Goal: Information Seeking & Learning: Understand process/instructions

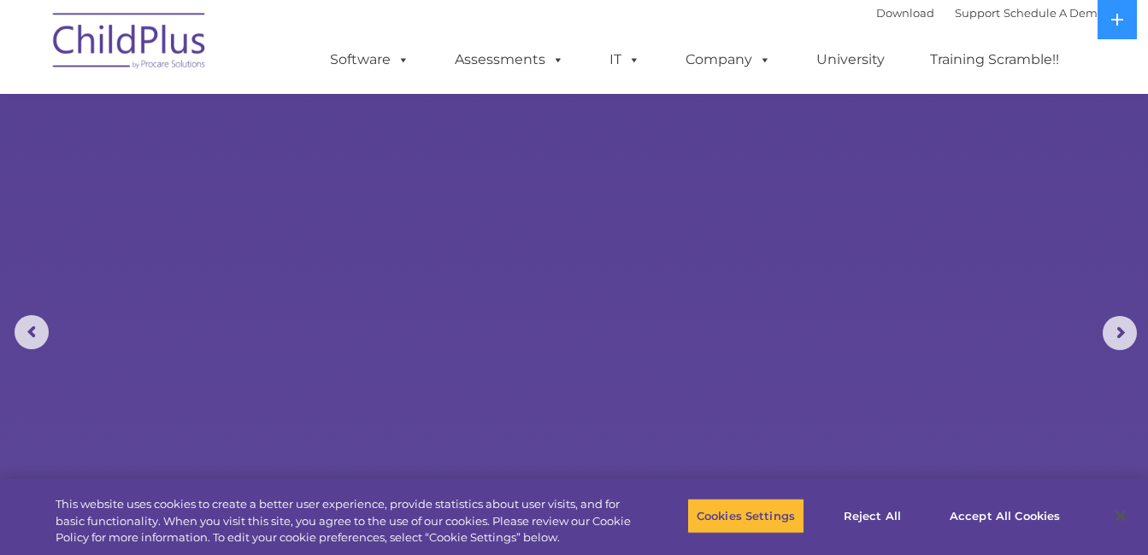
scroll to position [1007, 0]
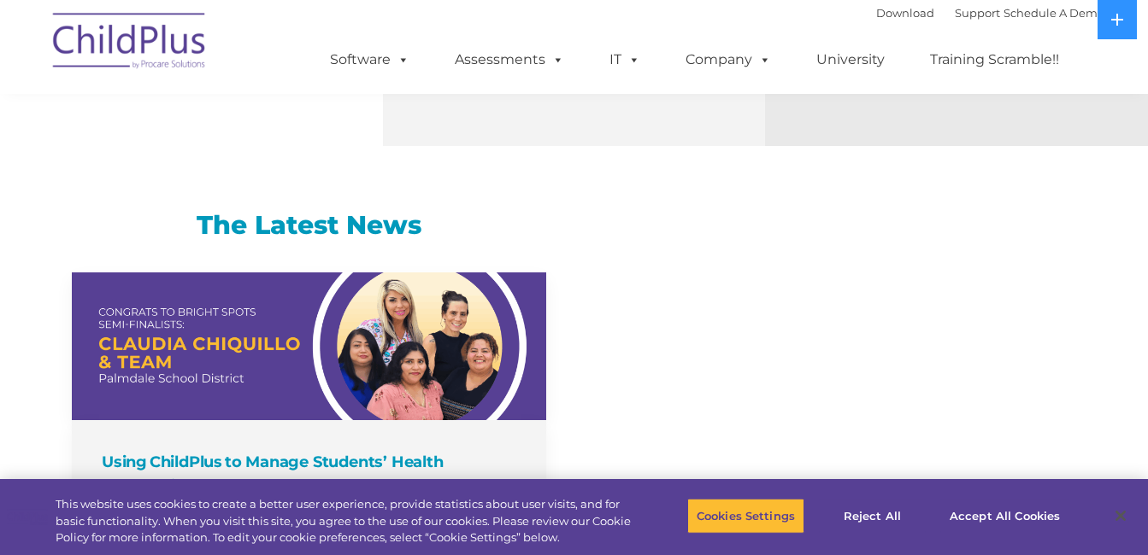
select select "MEDIUM"
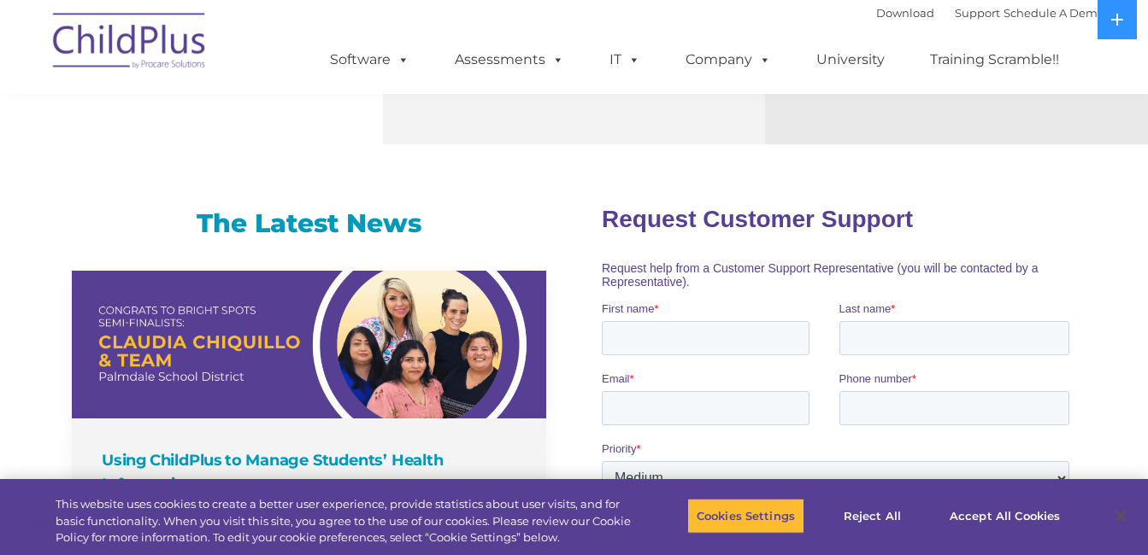
scroll to position [0, 0]
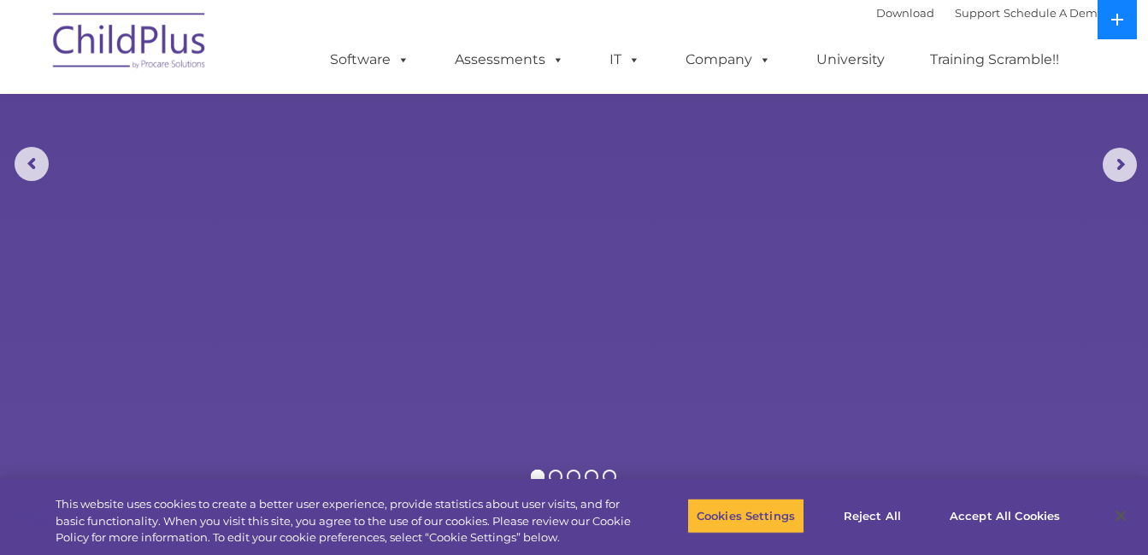
click at [1119, 18] on icon at bounding box center [1117, 20] width 14 height 14
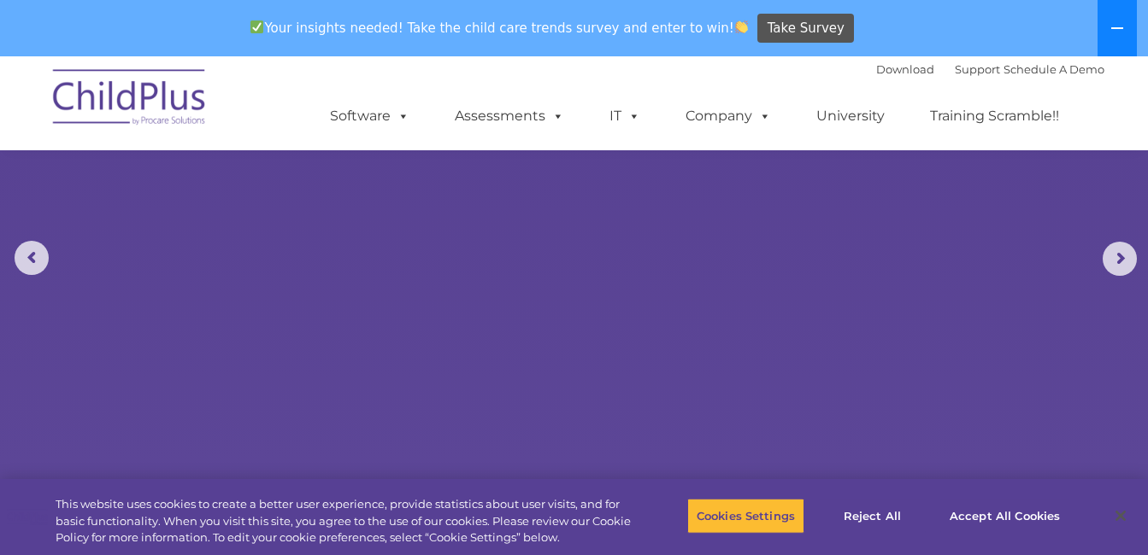
scroll to position [130, 0]
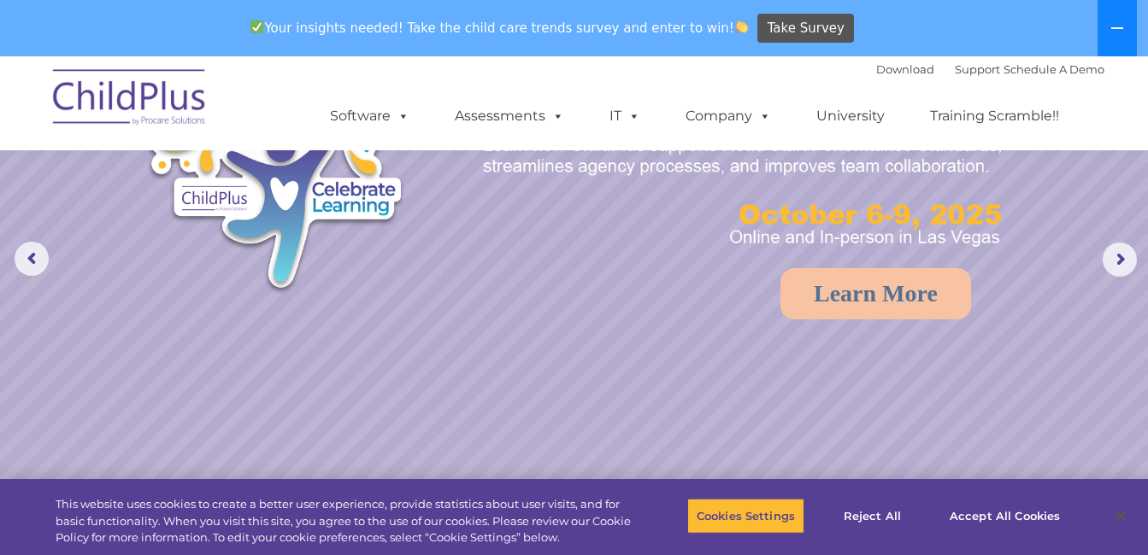
click at [1119, 18] on button at bounding box center [1116, 28] width 39 height 56
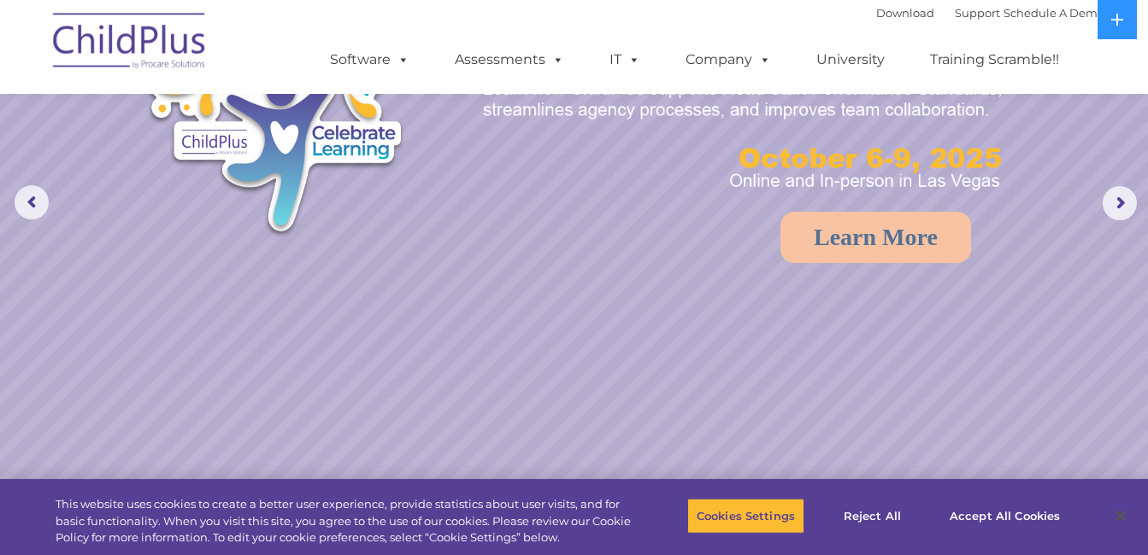
scroll to position [0, 0]
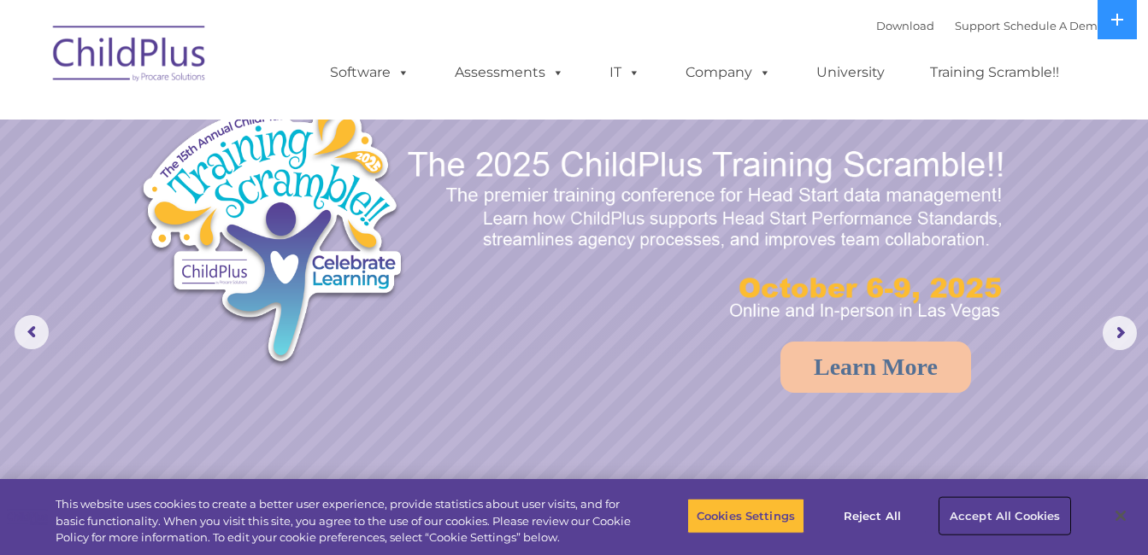
click at [1010, 516] on button "Accept All Cookies" at bounding box center [1004, 516] width 129 height 36
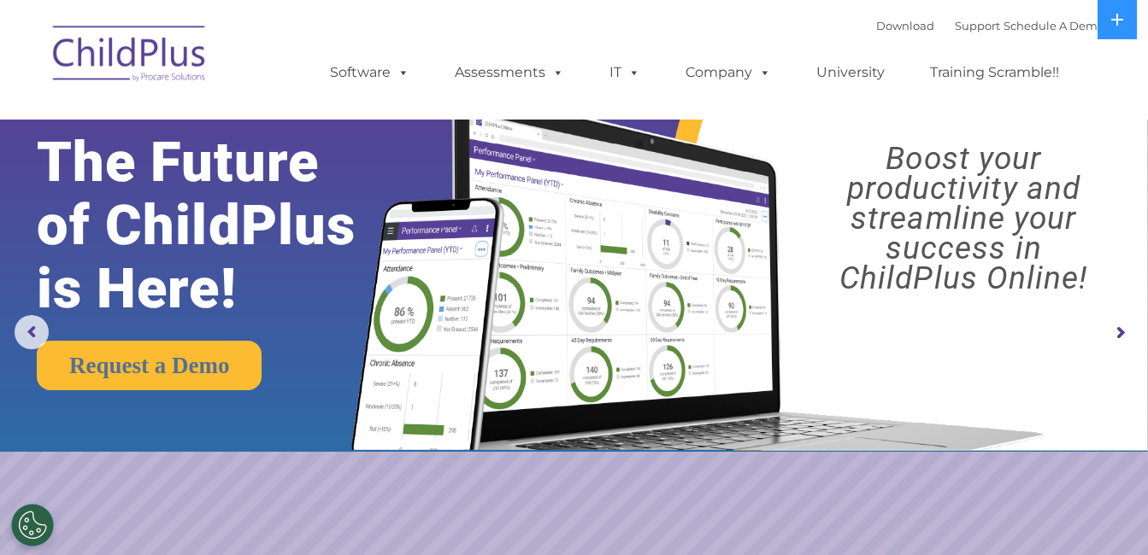
click at [180, 42] on img at bounding box center [129, 56] width 171 height 85
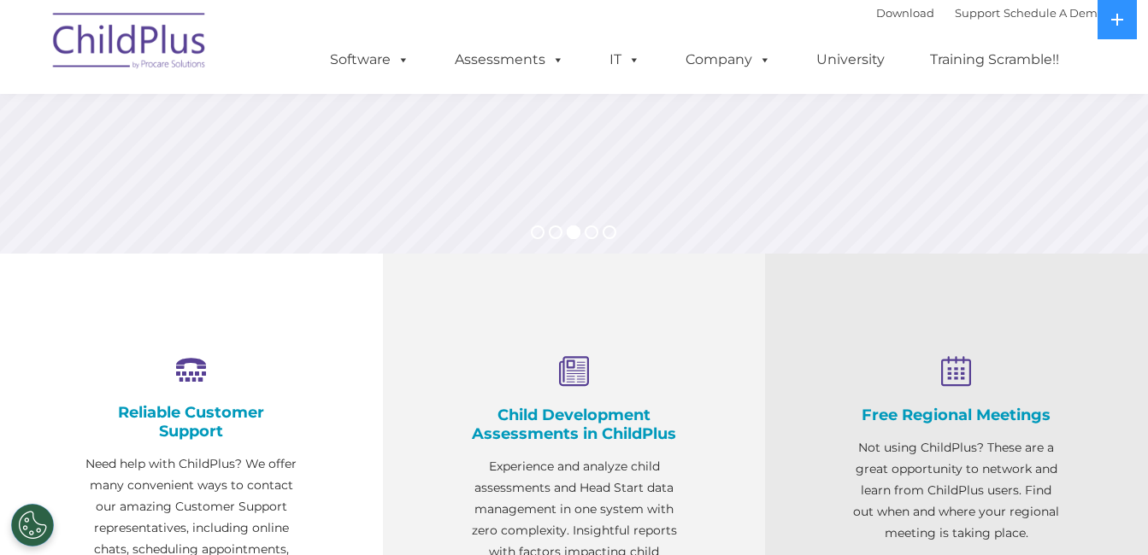
scroll to position [414, 0]
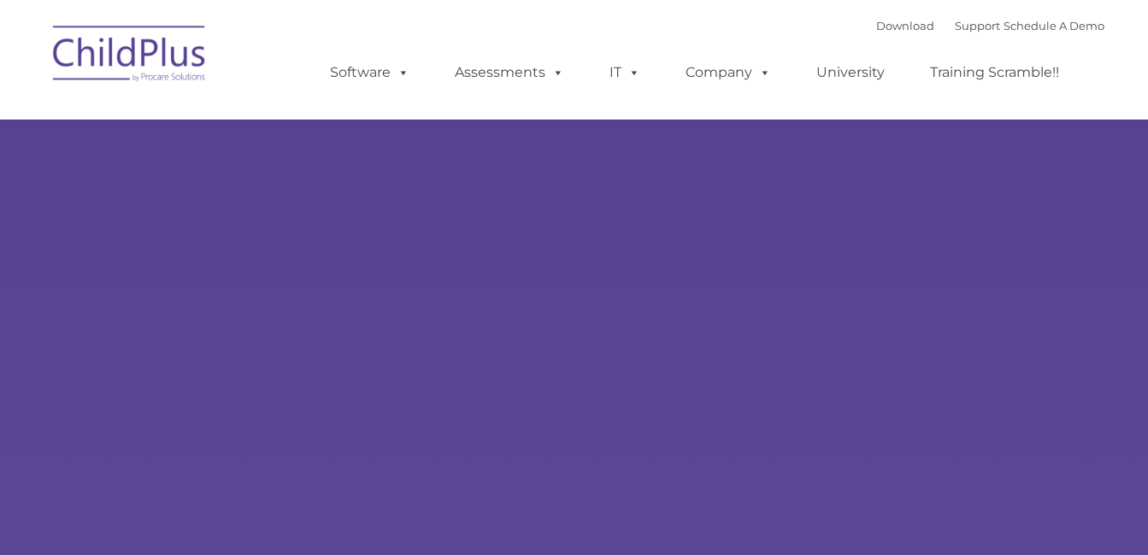
type input ""
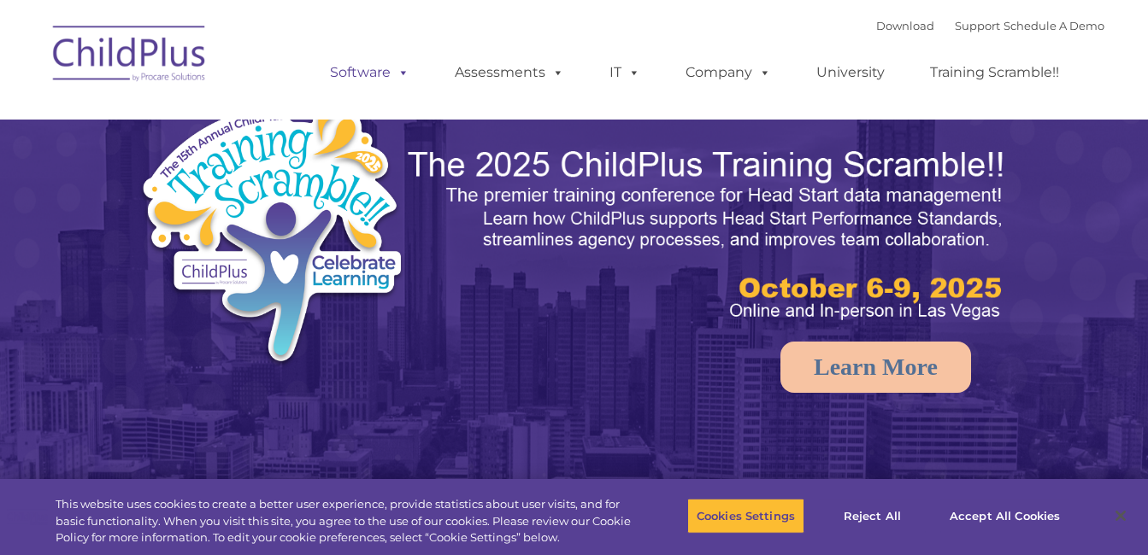
select select "MEDIUM"
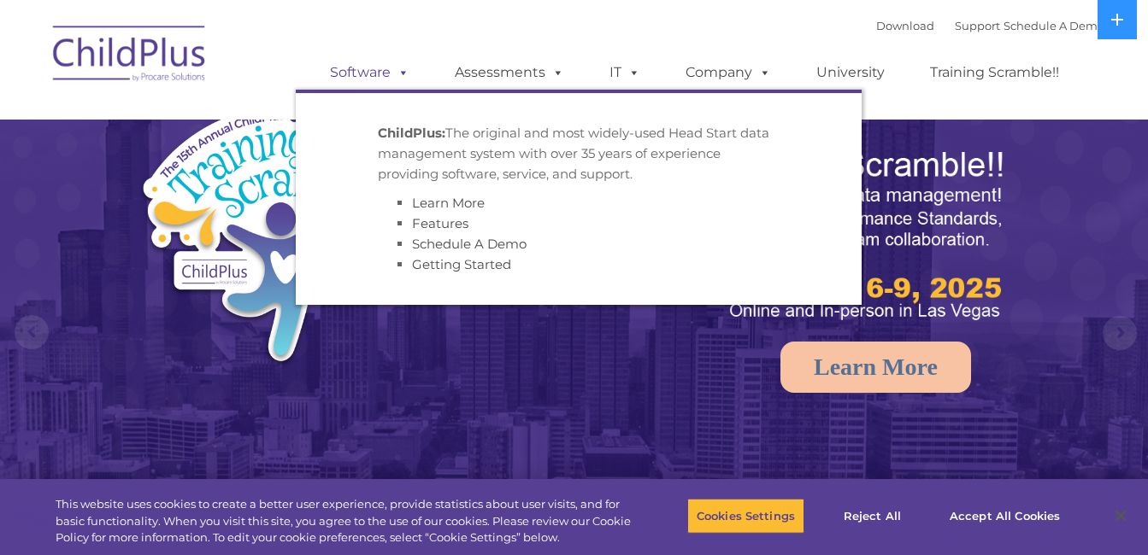
click at [395, 72] on span at bounding box center [399, 72] width 19 height 16
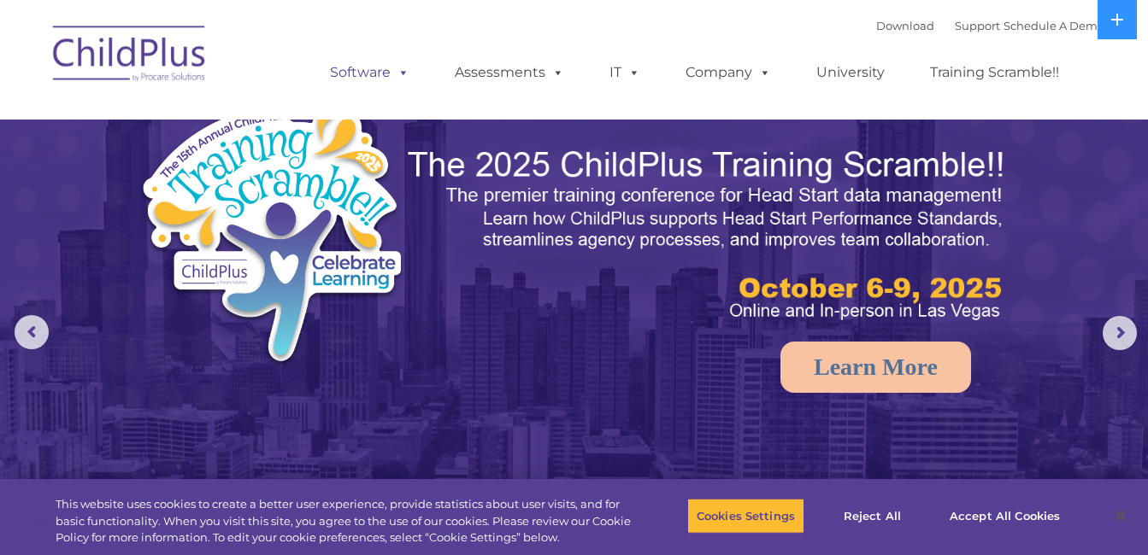
click at [408, 73] on span at bounding box center [399, 72] width 19 height 16
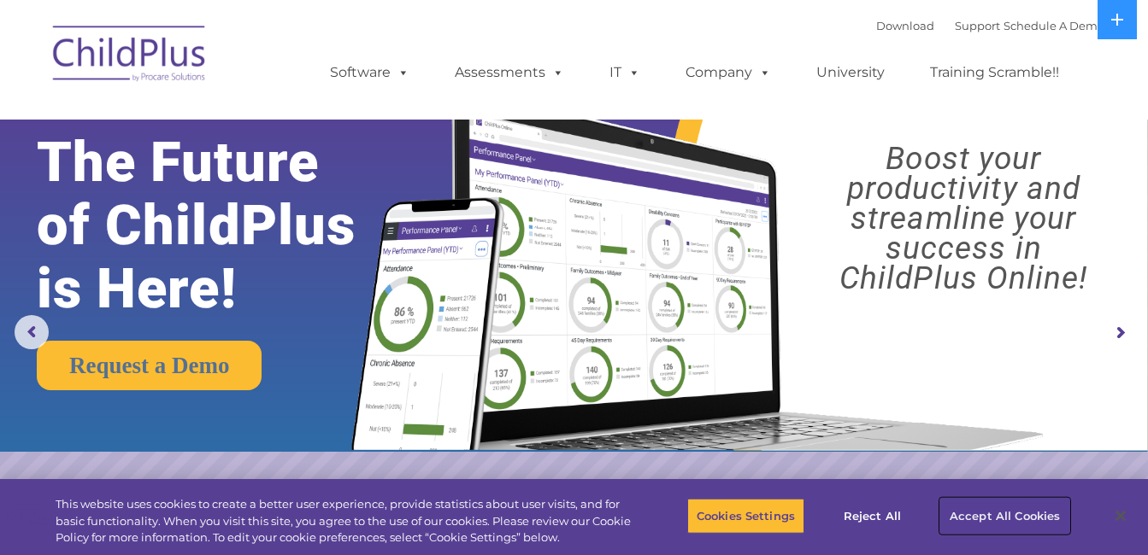
click at [985, 512] on button "Accept All Cookies" at bounding box center [1004, 516] width 129 height 36
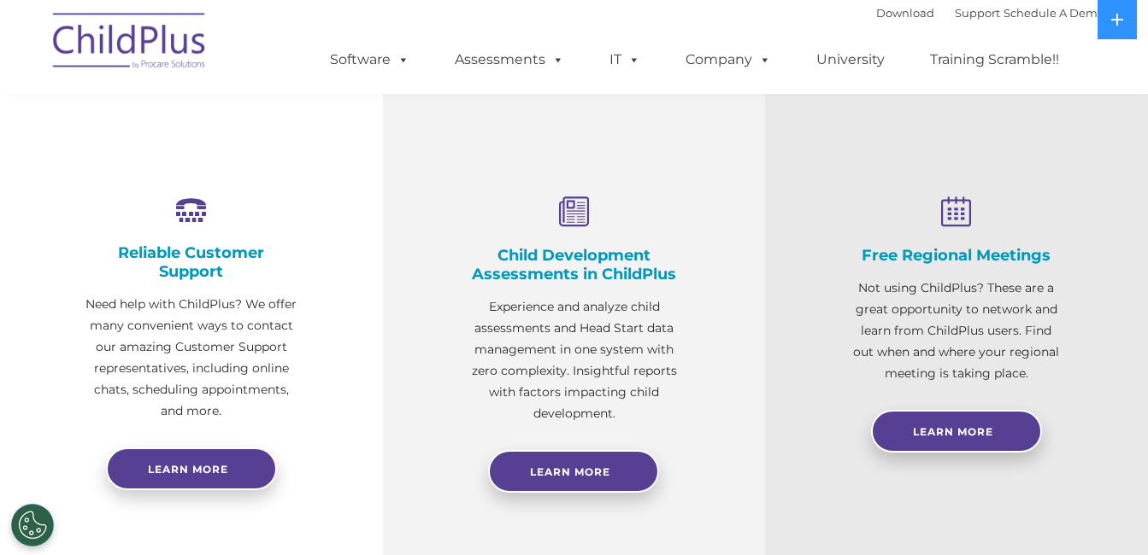
scroll to position [520, 0]
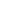
type input ""
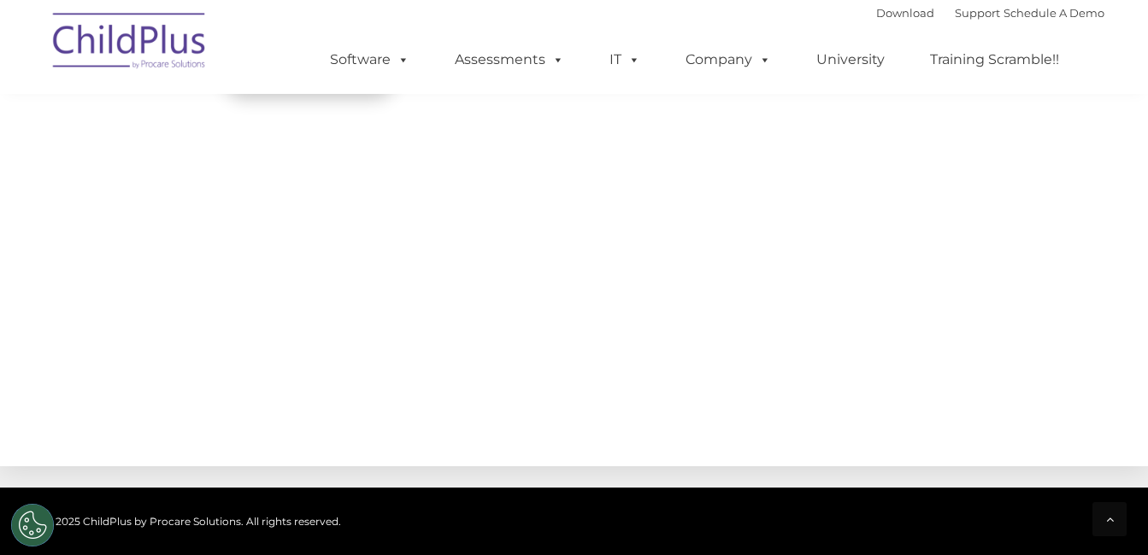
select select "MEDIUM"
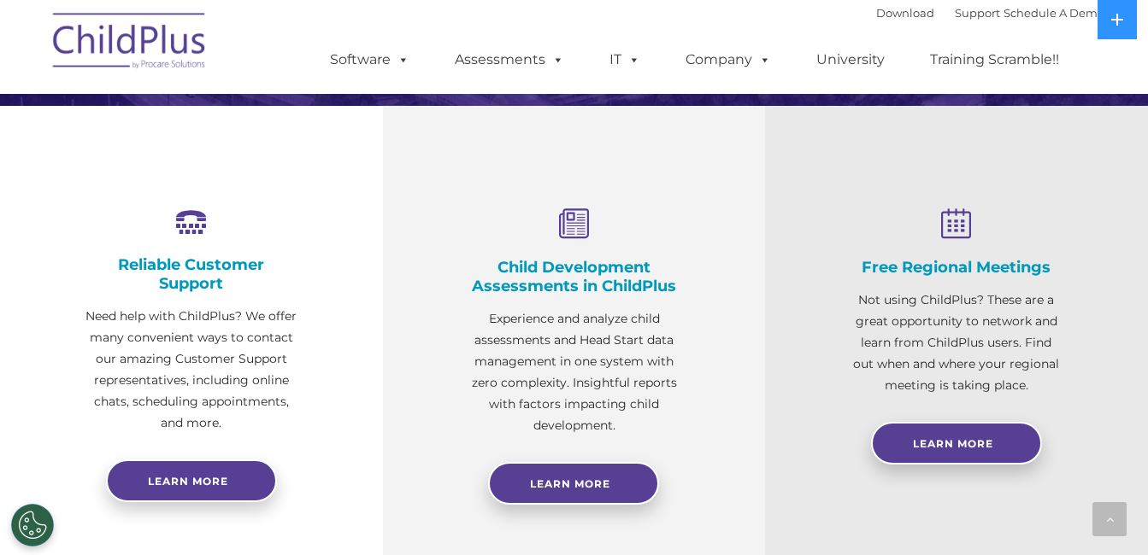
scroll to position [484, 0]
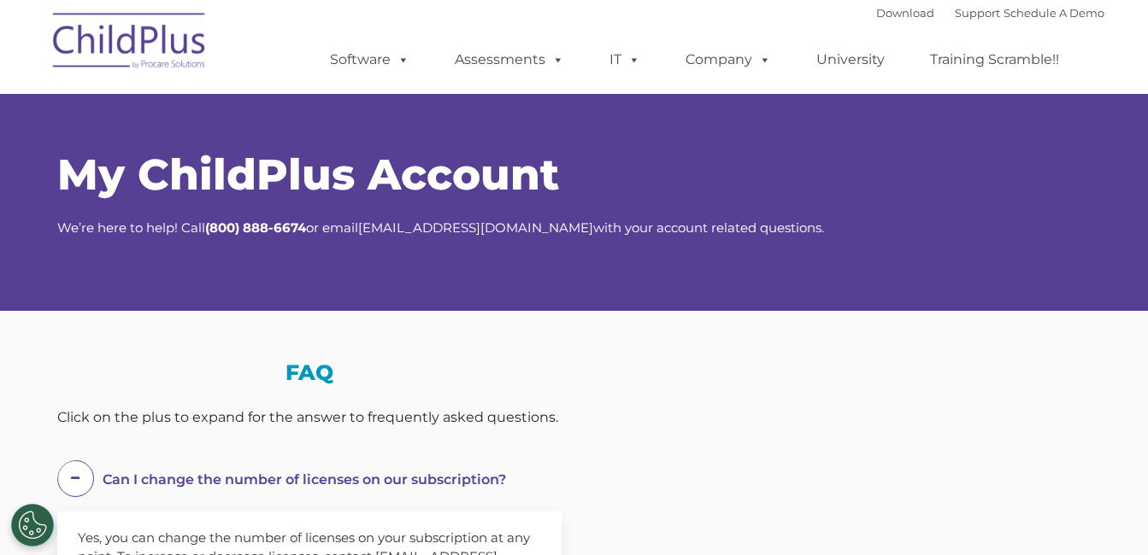
select select "MEDIUM"
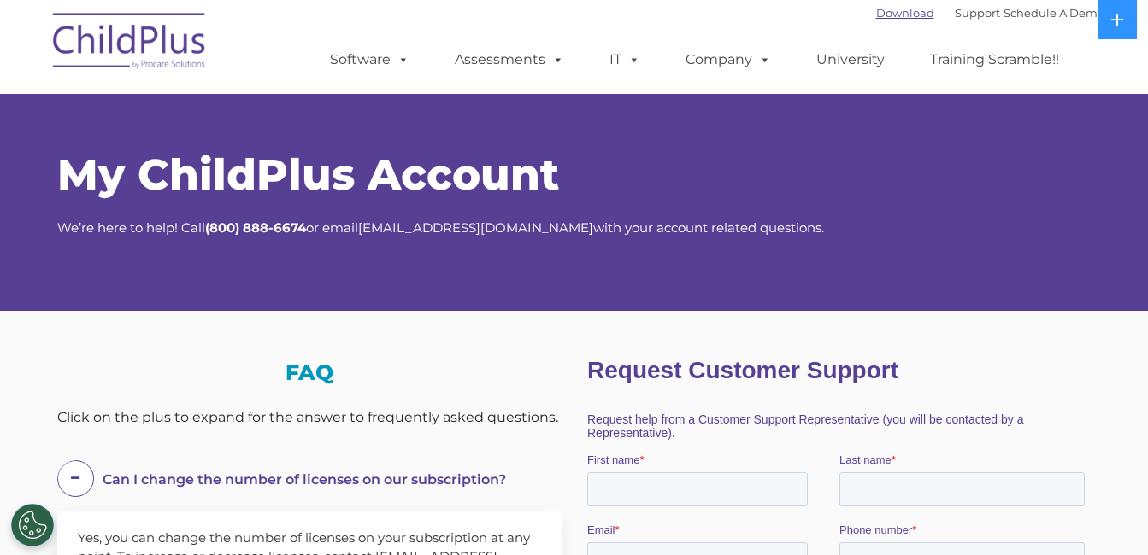
click at [880, 19] on link "Download" at bounding box center [905, 13] width 58 height 14
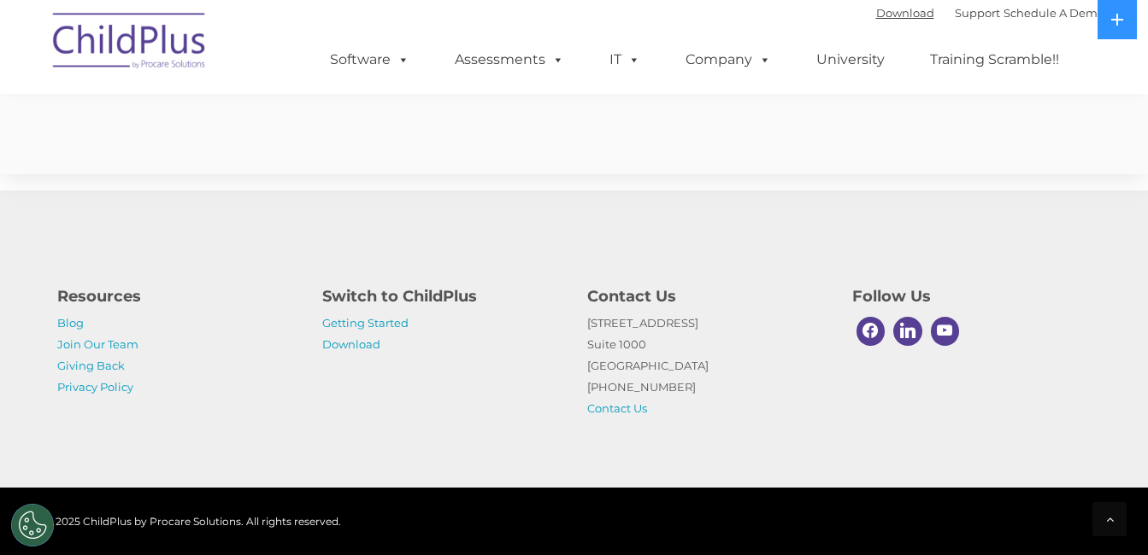
scroll to position [1097, 0]
click at [343, 324] on link "Getting Started" at bounding box center [365, 323] width 86 height 14
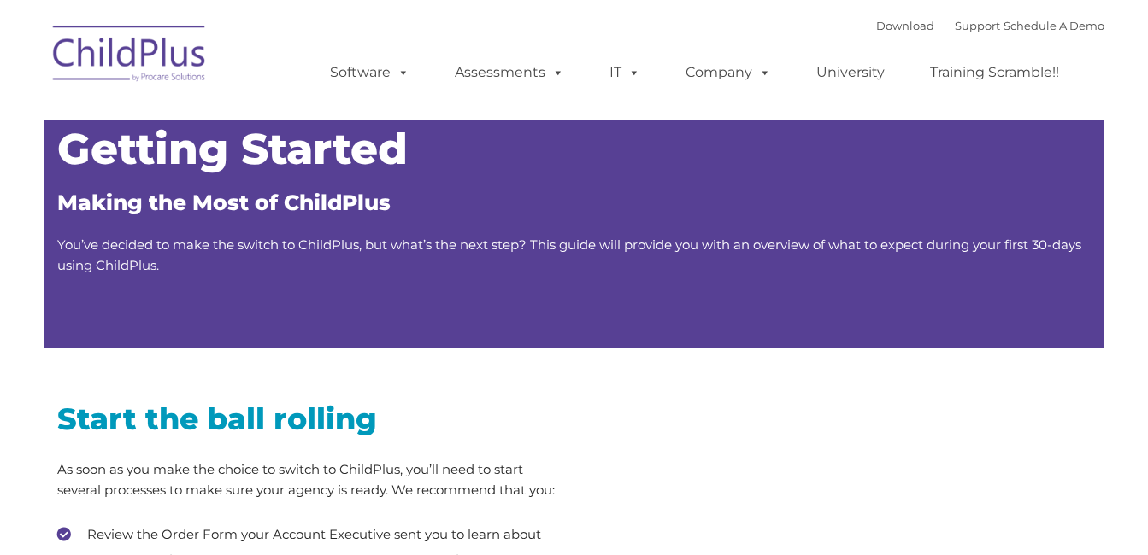
type input ""
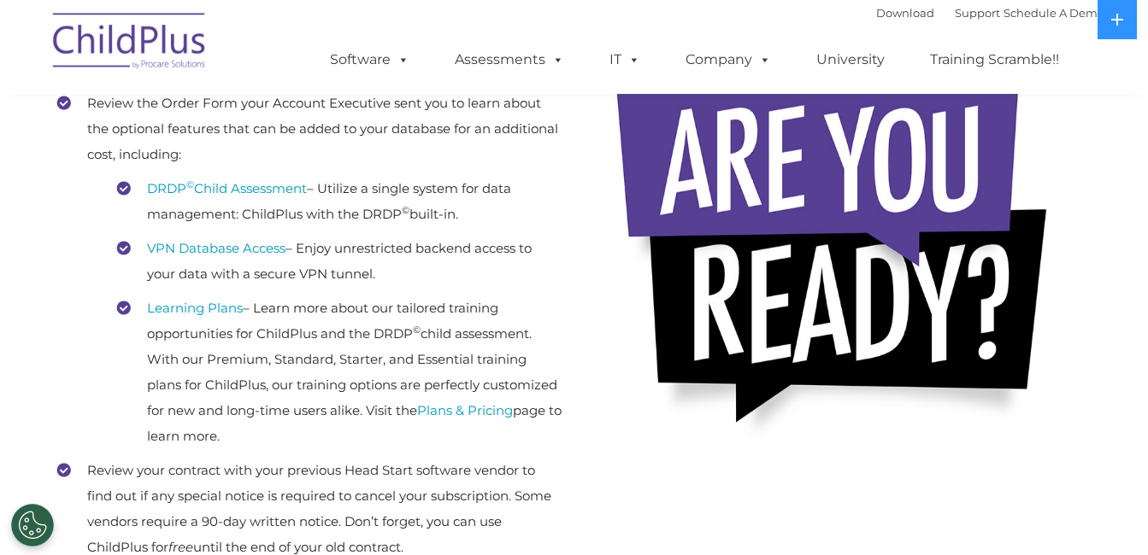
scroll to position [430, 0]
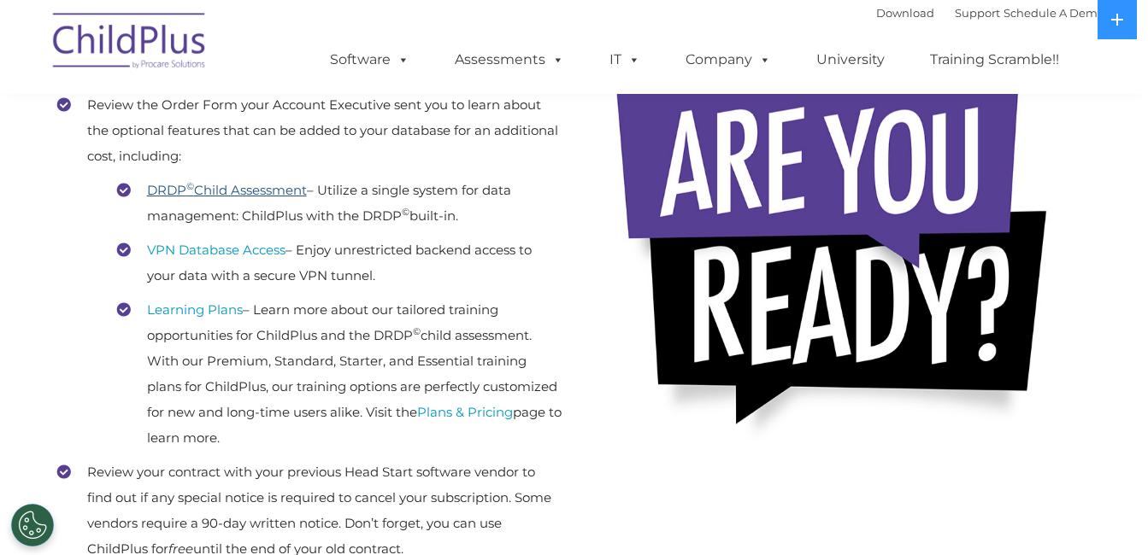
click at [280, 193] on link "DRDP © Child Assessment" at bounding box center [227, 190] width 160 height 16
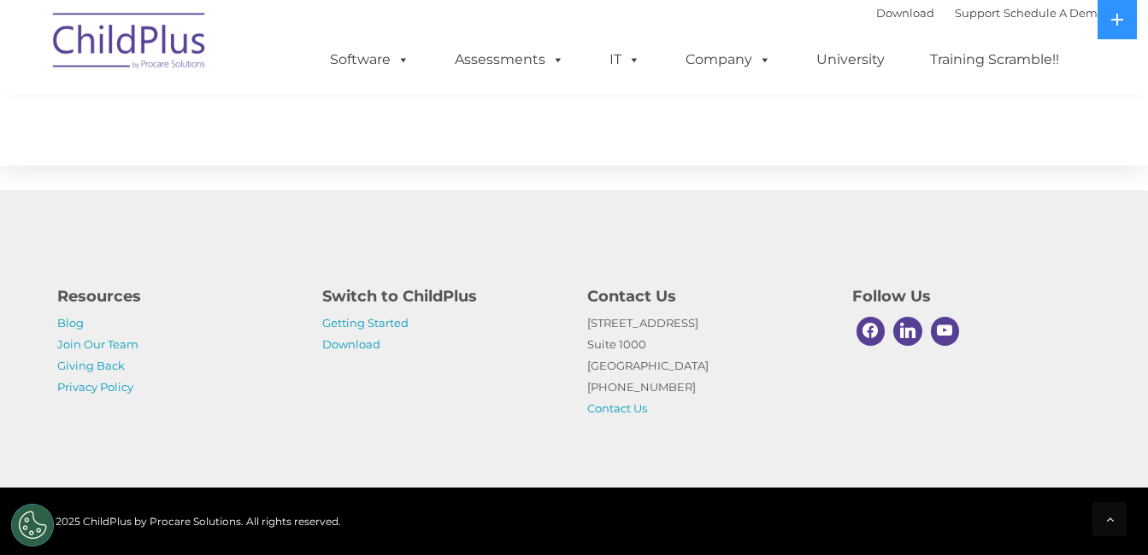
scroll to position [2766, 0]
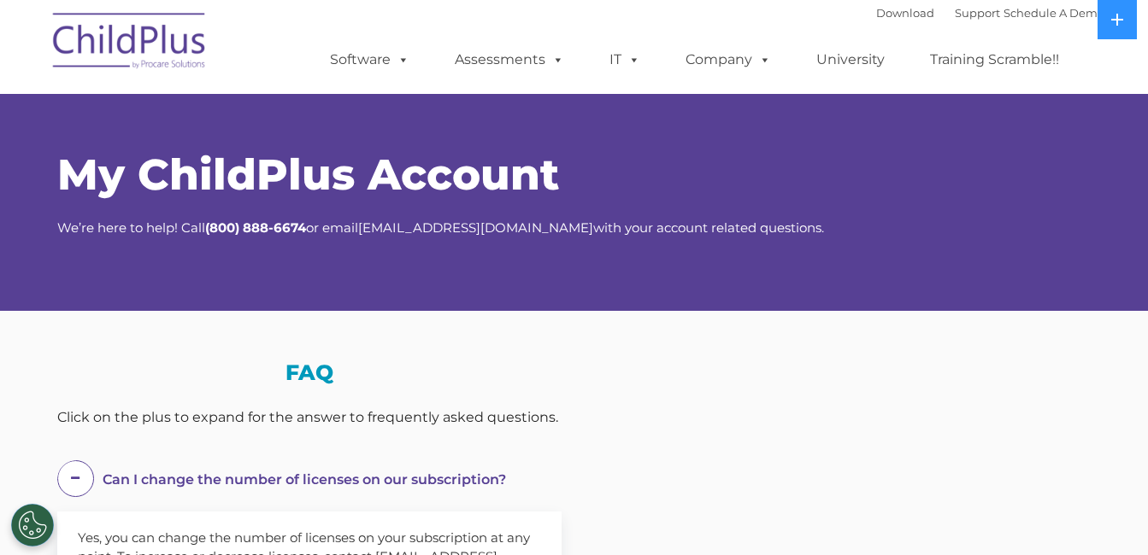
scroll to position [1097, 0]
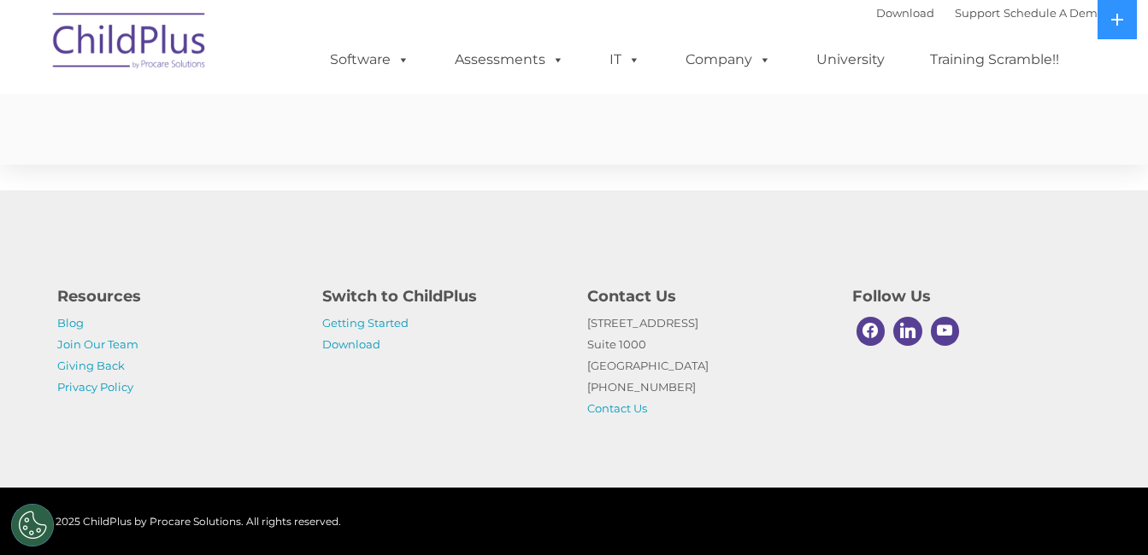
select select "MEDIUM"
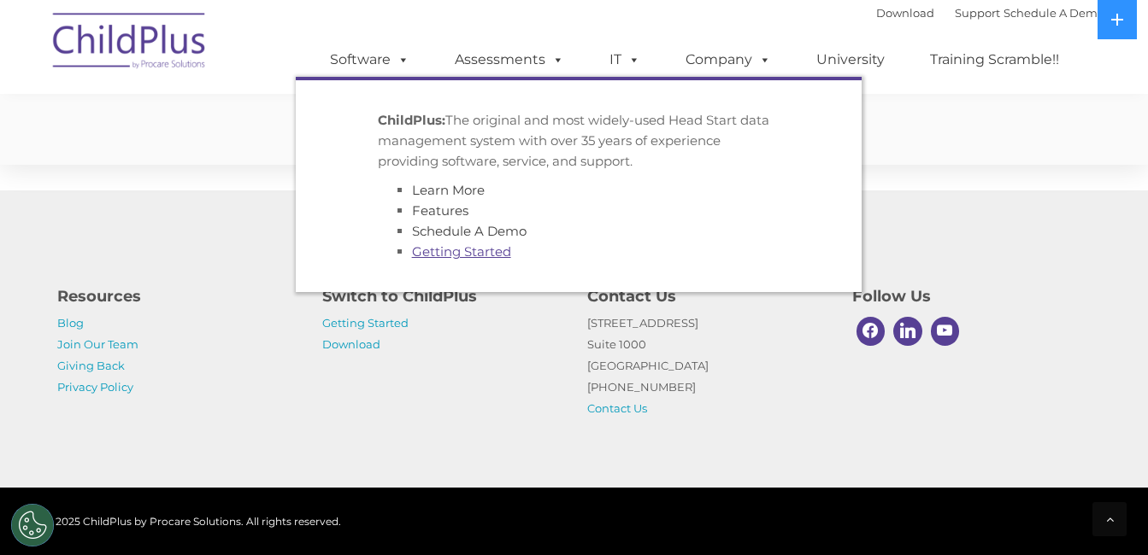
click at [465, 250] on link "Getting Started" at bounding box center [461, 252] width 99 height 16
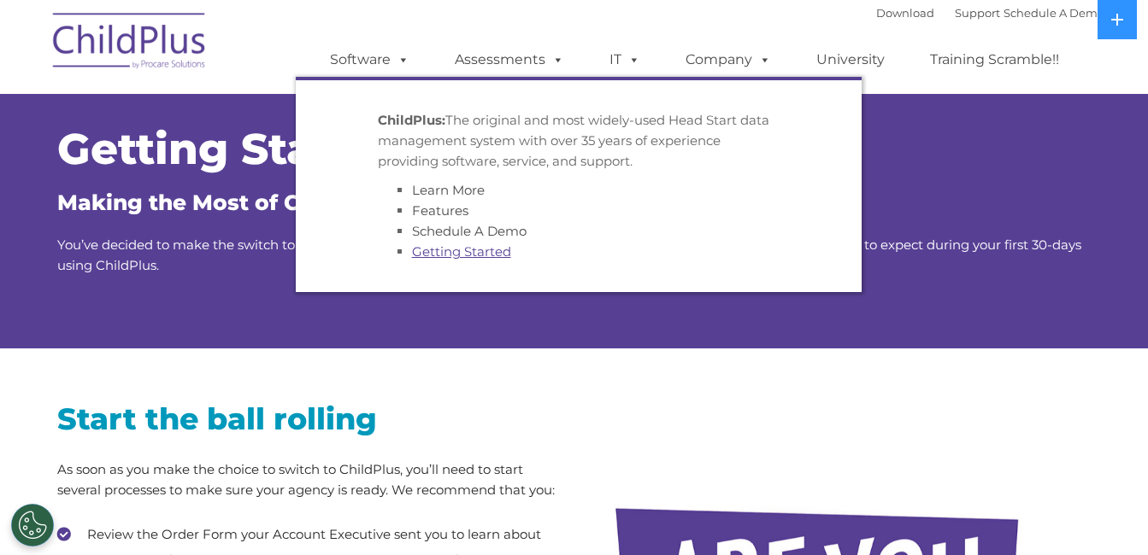
click at [481, 250] on link "Getting Started" at bounding box center [461, 252] width 99 height 16
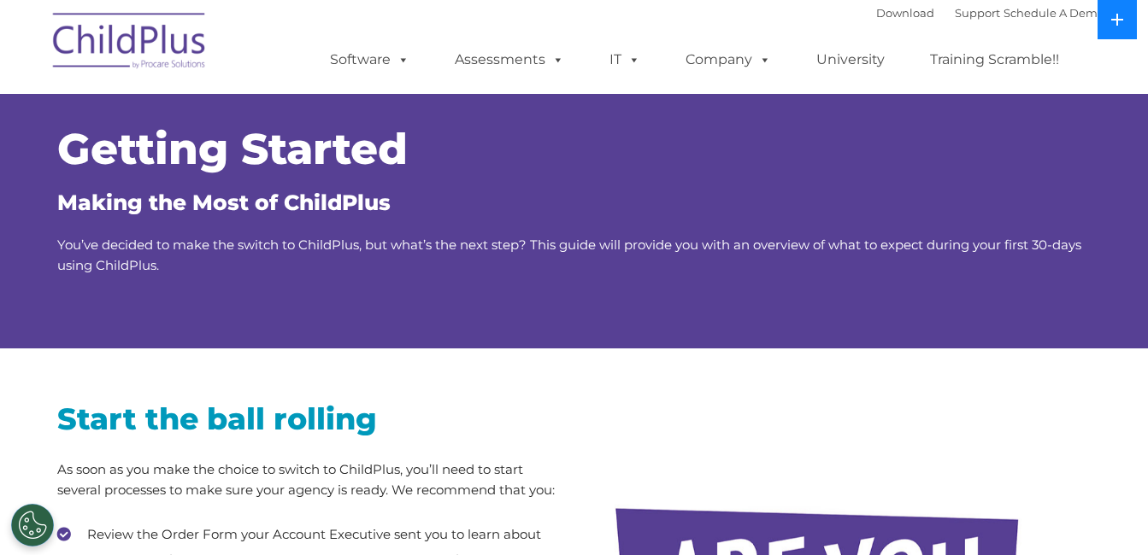
click at [1124, 28] on button at bounding box center [1116, 19] width 39 height 39
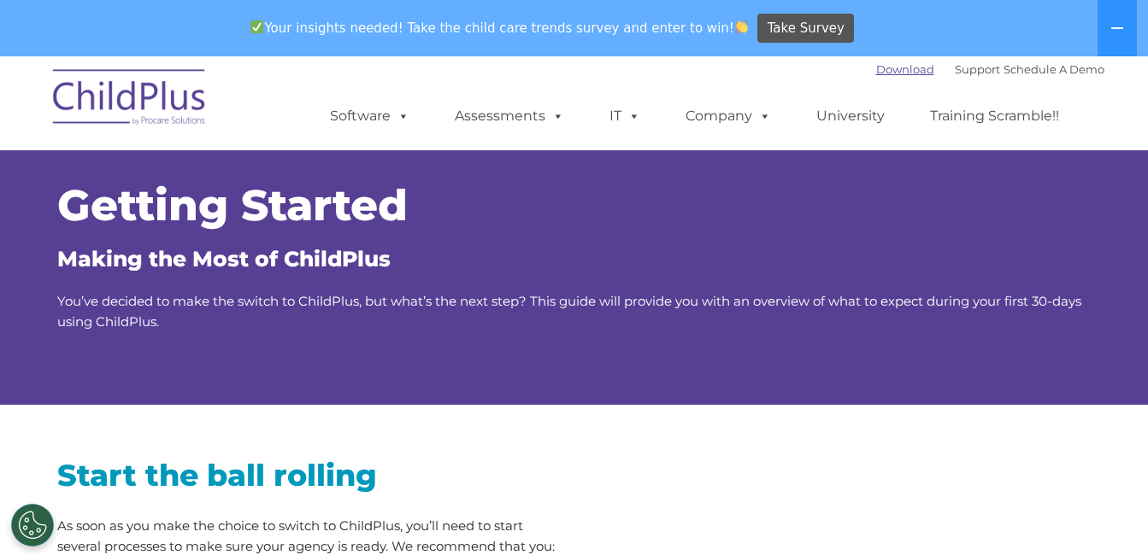
click at [897, 66] on link "Download" at bounding box center [905, 69] width 58 height 14
